Goal: Information Seeking & Learning: Learn about a topic

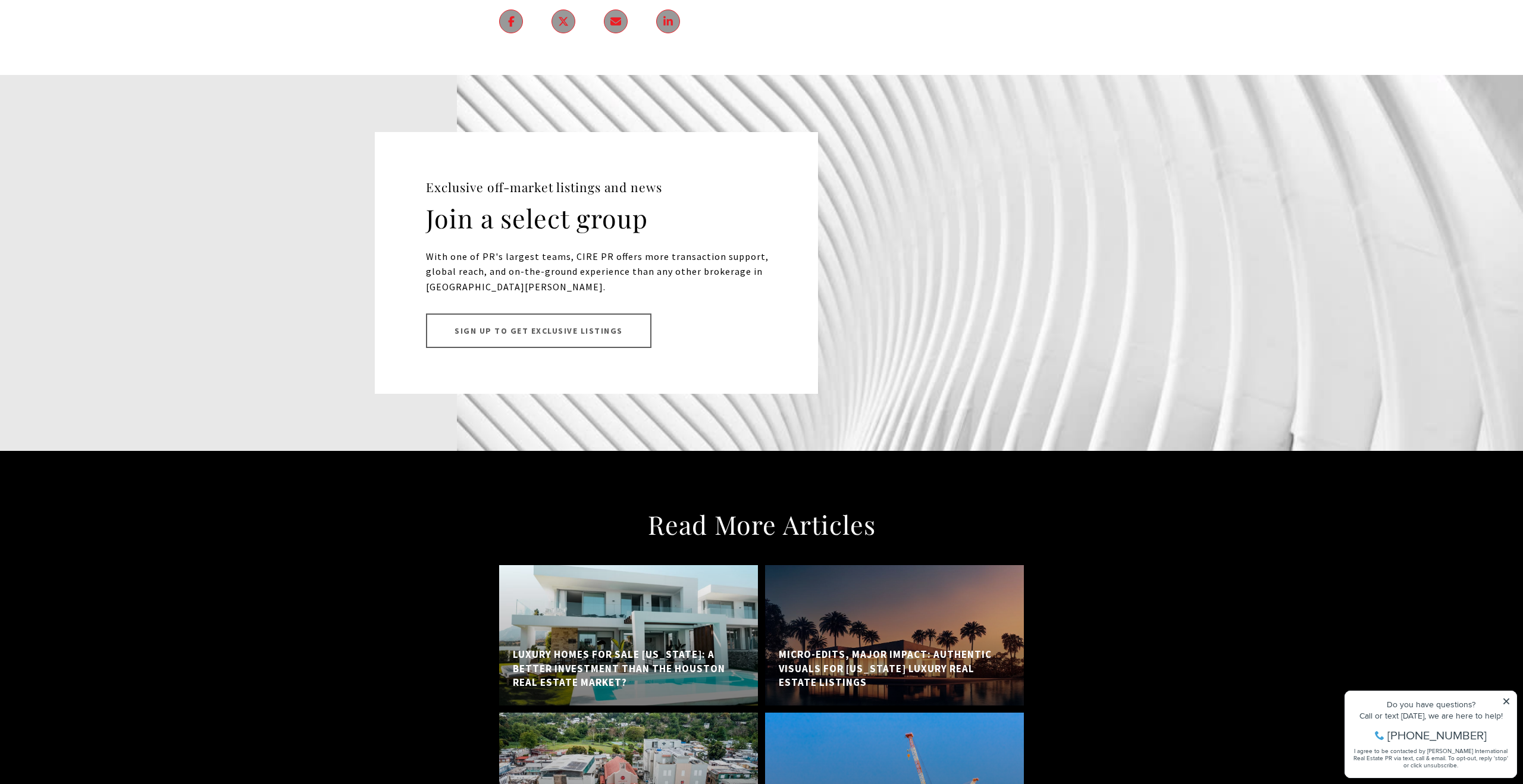
scroll to position [6261, 0]
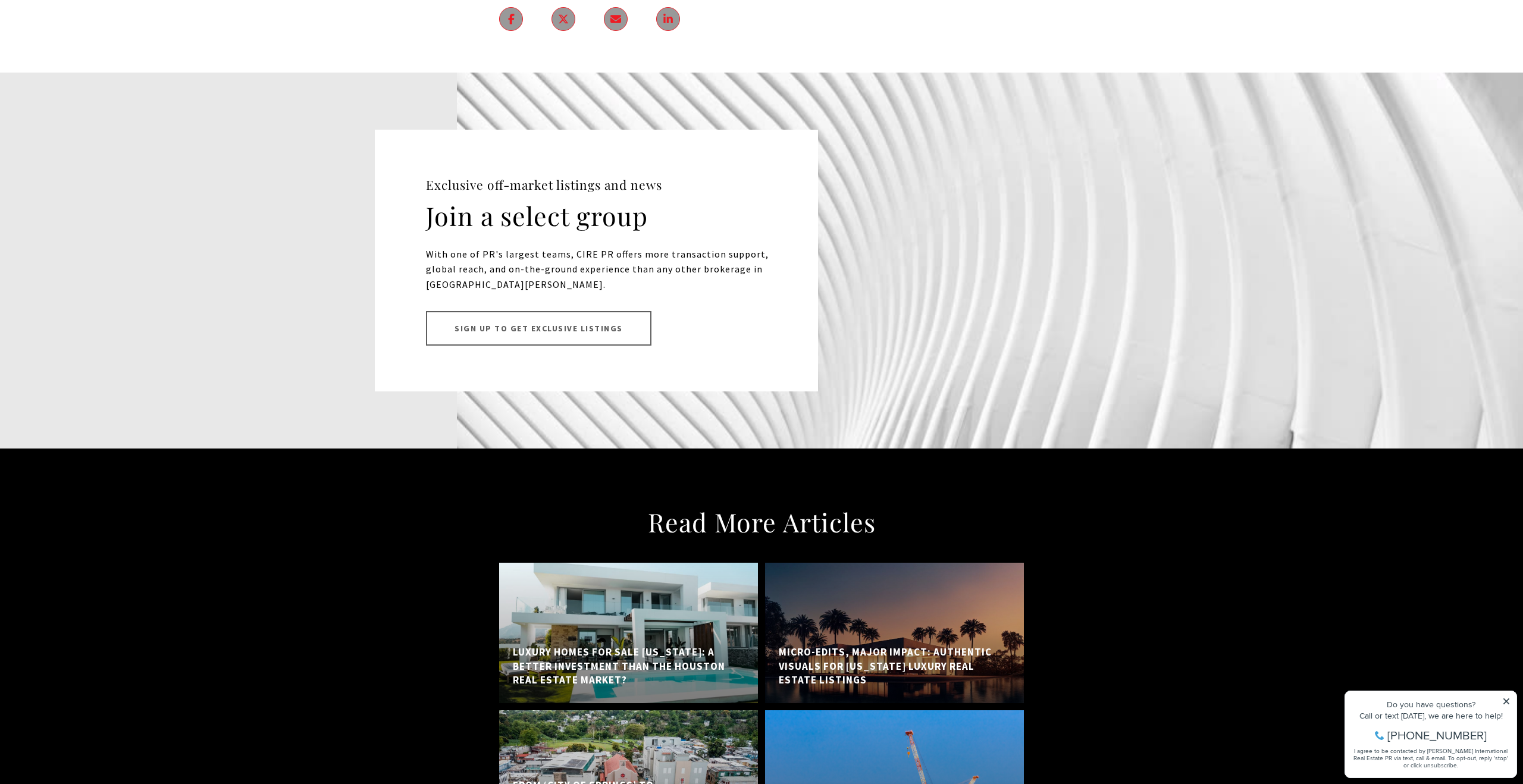
click at [581, 646] on h5 "Luxury Homes for Sale [US_STATE]: A Better Investment Than the Houston Real Est…" at bounding box center [629, 667] width 231 height 42
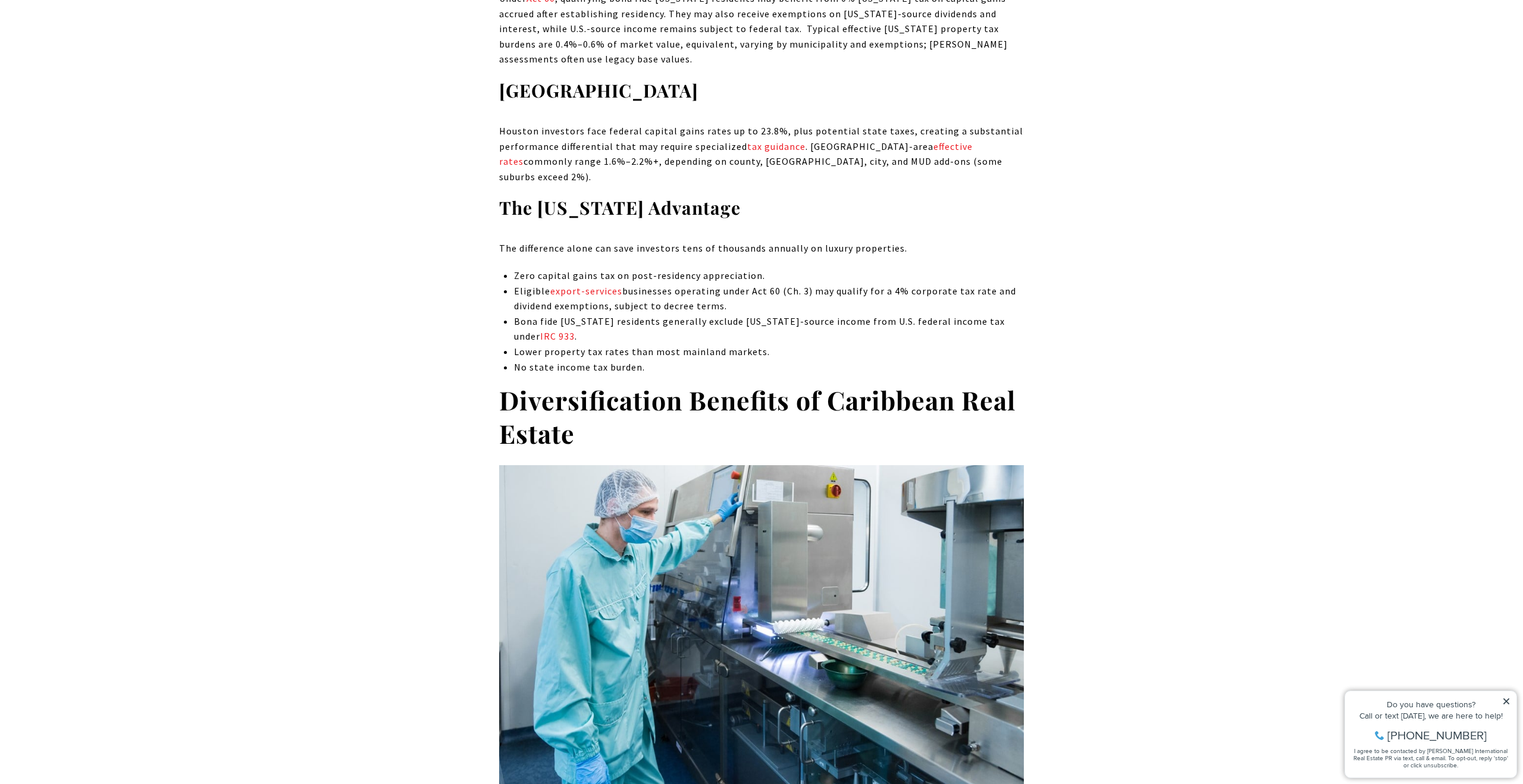
scroll to position [2335, 0]
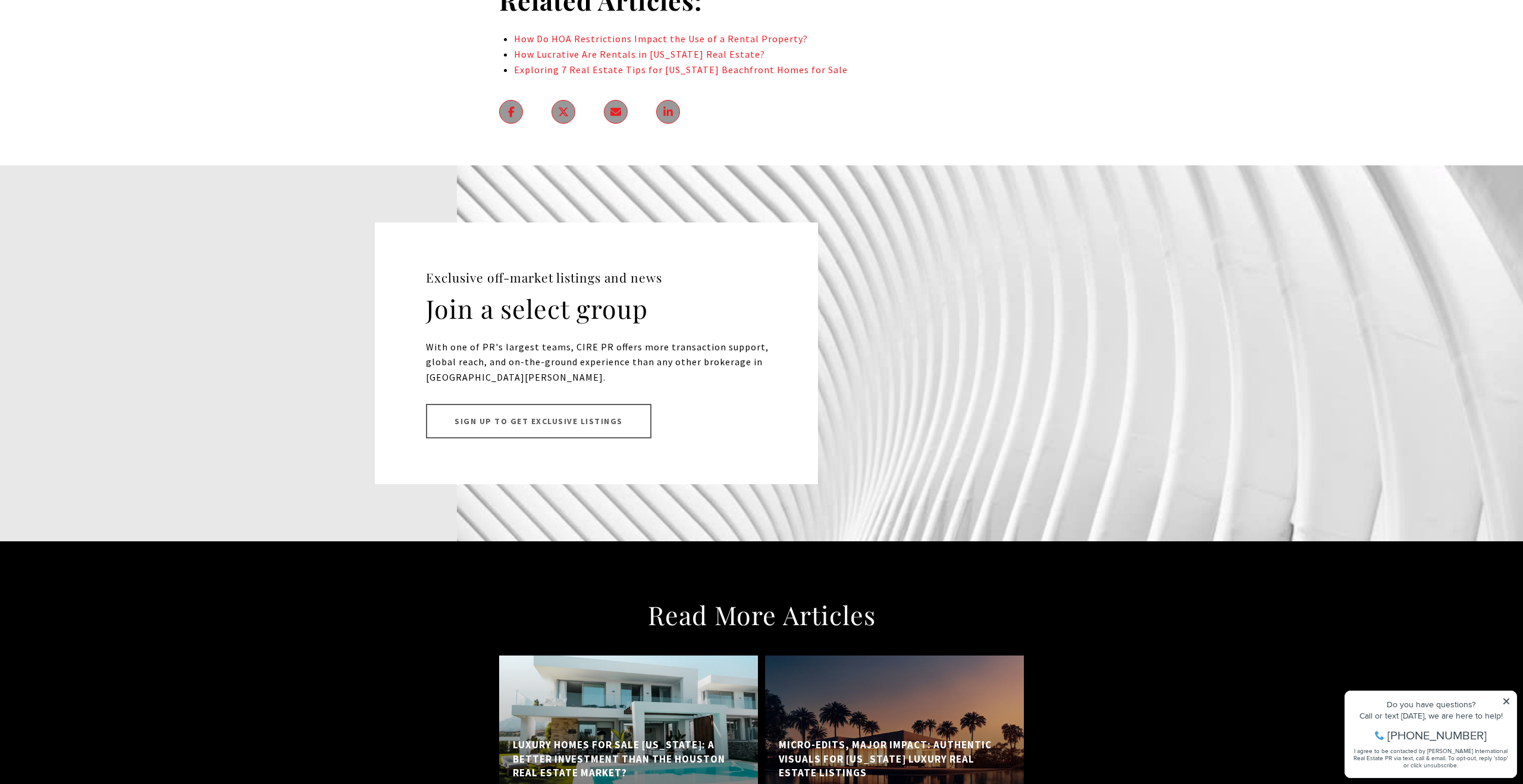
scroll to position [6169, 0]
